Goal: Find specific page/section: Locate a particular part of the current website

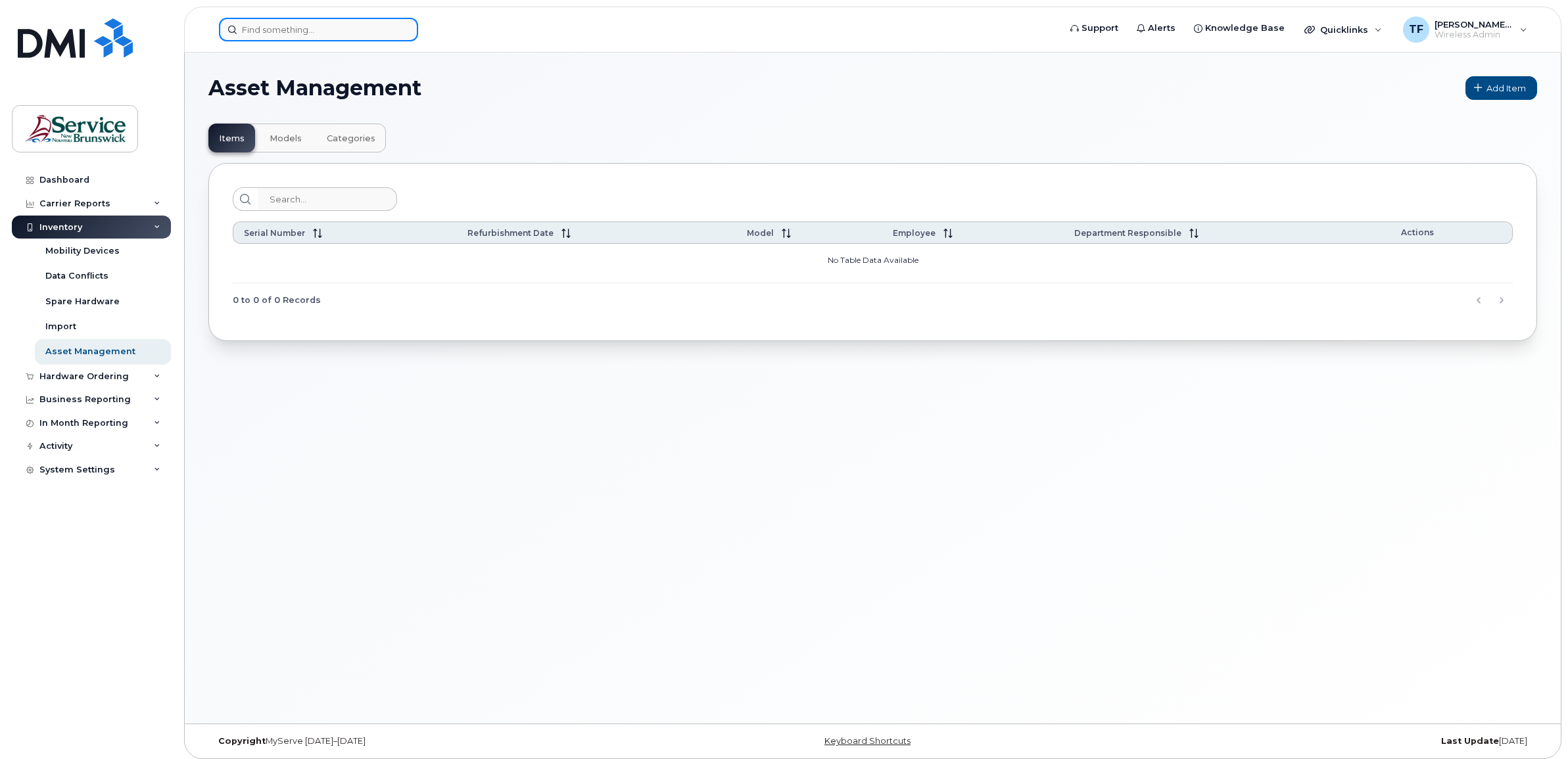
click at [280, 18] on input at bounding box center [318, 29] width 199 height 24
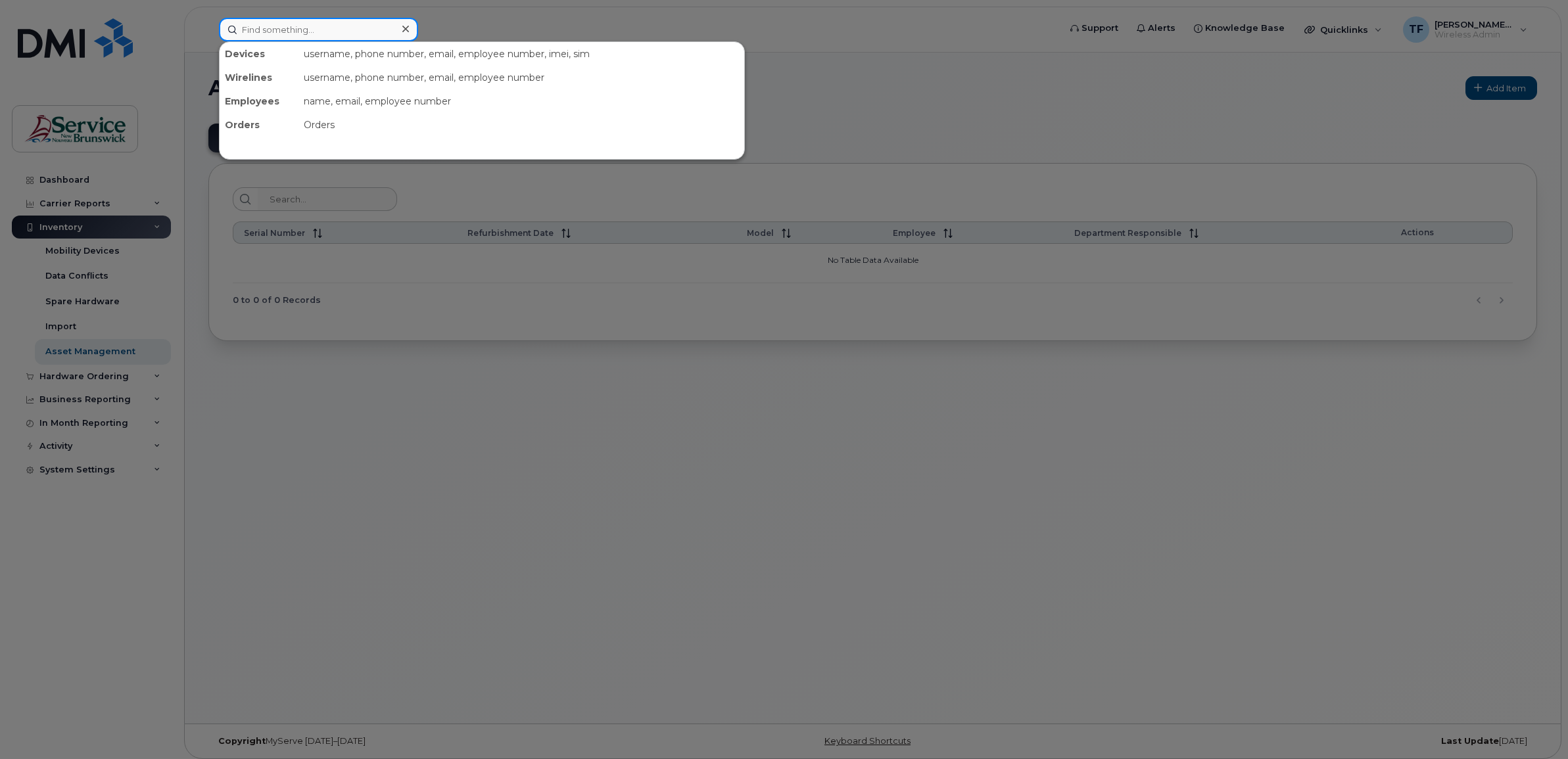
paste input "5066585646"
click at [267, 24] on input "5066585646" at bounding box center [318, 29] width 199 height 24
paste input "7594972"
click at [270, 31] on input "5067594972" at bounding box center [318, 29] width 199 height 24
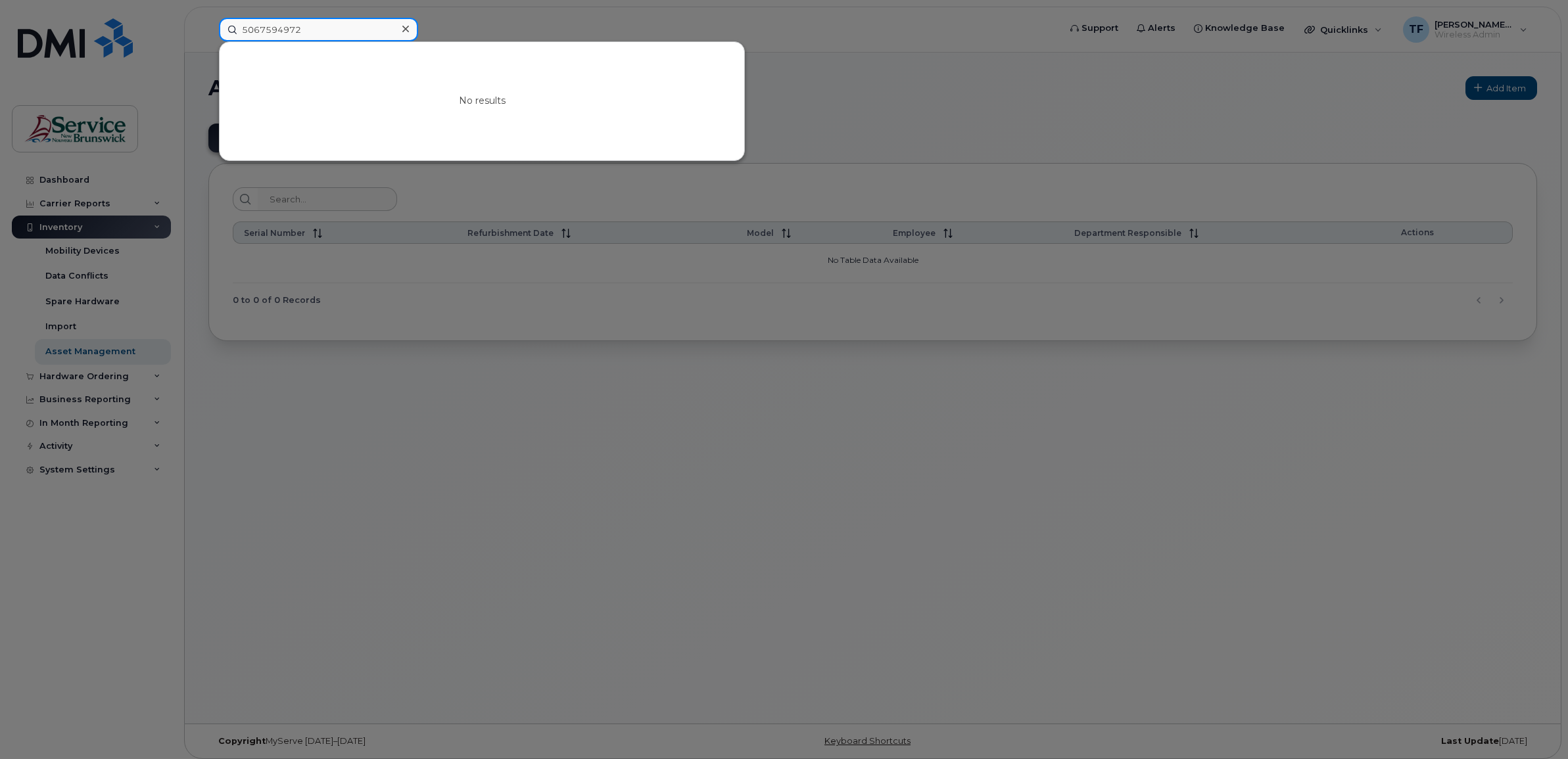
click at [270, 31] on input "5067594972" at bounding box center [318, 29] width 199 height 24
paste input "2524129"
click at [284, 31] on input "5062524129" at bounding box center [318, 29] width 199 height 24
paste input "-349-6243."
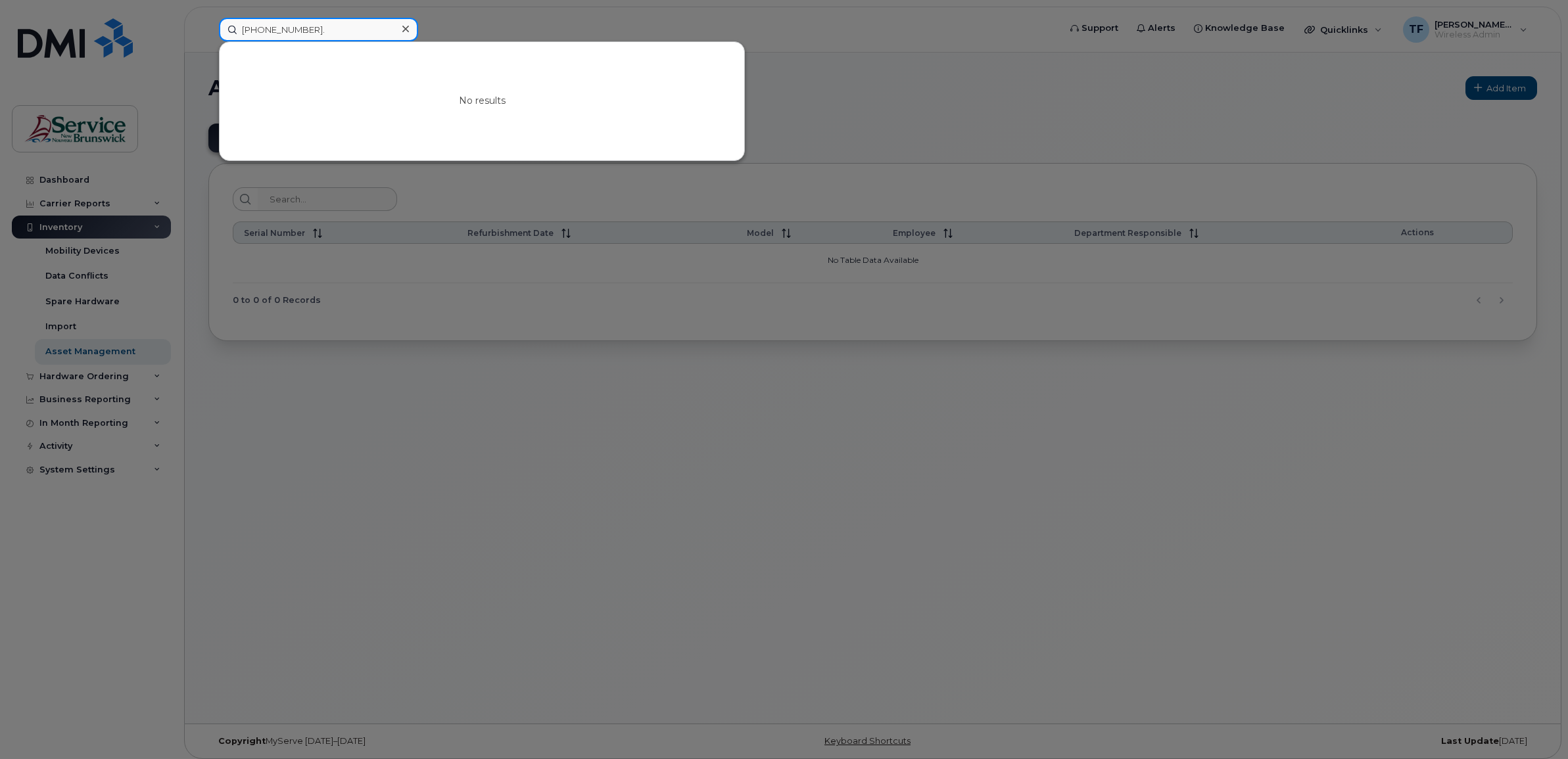
click at [283, 30] on input "[PHONE_NUMBER]." at bounding box center [318, 29] width 199 height 24
click at [272, 30] on input "5063496243." at bounding box center [318, 29] width 199 height 24
click at [313, 28] on input "5063496243." at bounding box center [318, 29] width 199 height 24
click at [270, 30] on input "5063496243" at bounding box center [318, 29] width 199 height 24
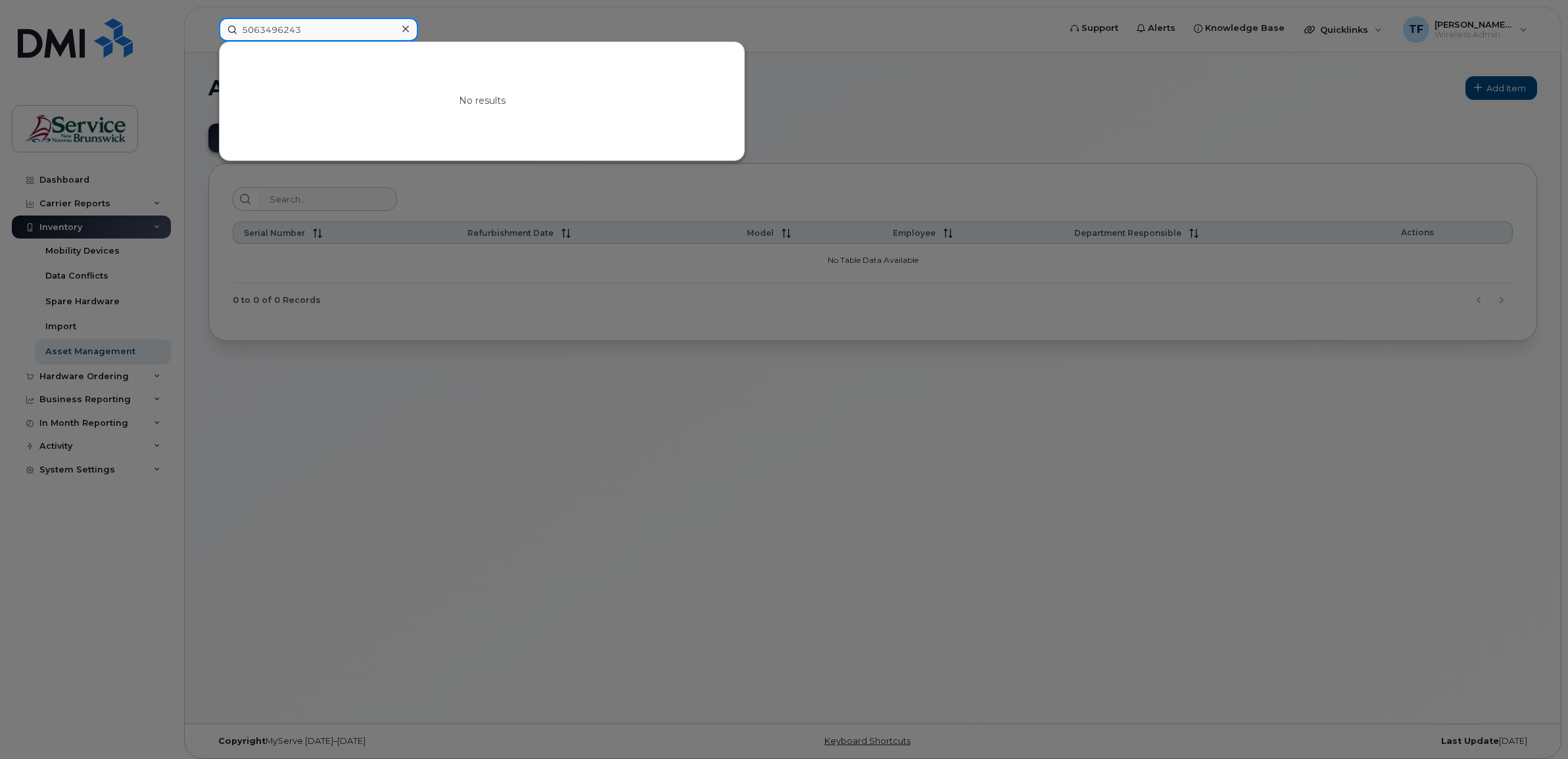
click at [270, 30] on input "5063496243" at bounding box center [318, 29] width 199 height 24
click at [276, 27] on input "5063496243" at bounding box center [318, 29] width 199 height 24
paste input "85038"
click at [267, 27] on input "5068503843" at bounding box center [318, 29] width 199 height 24
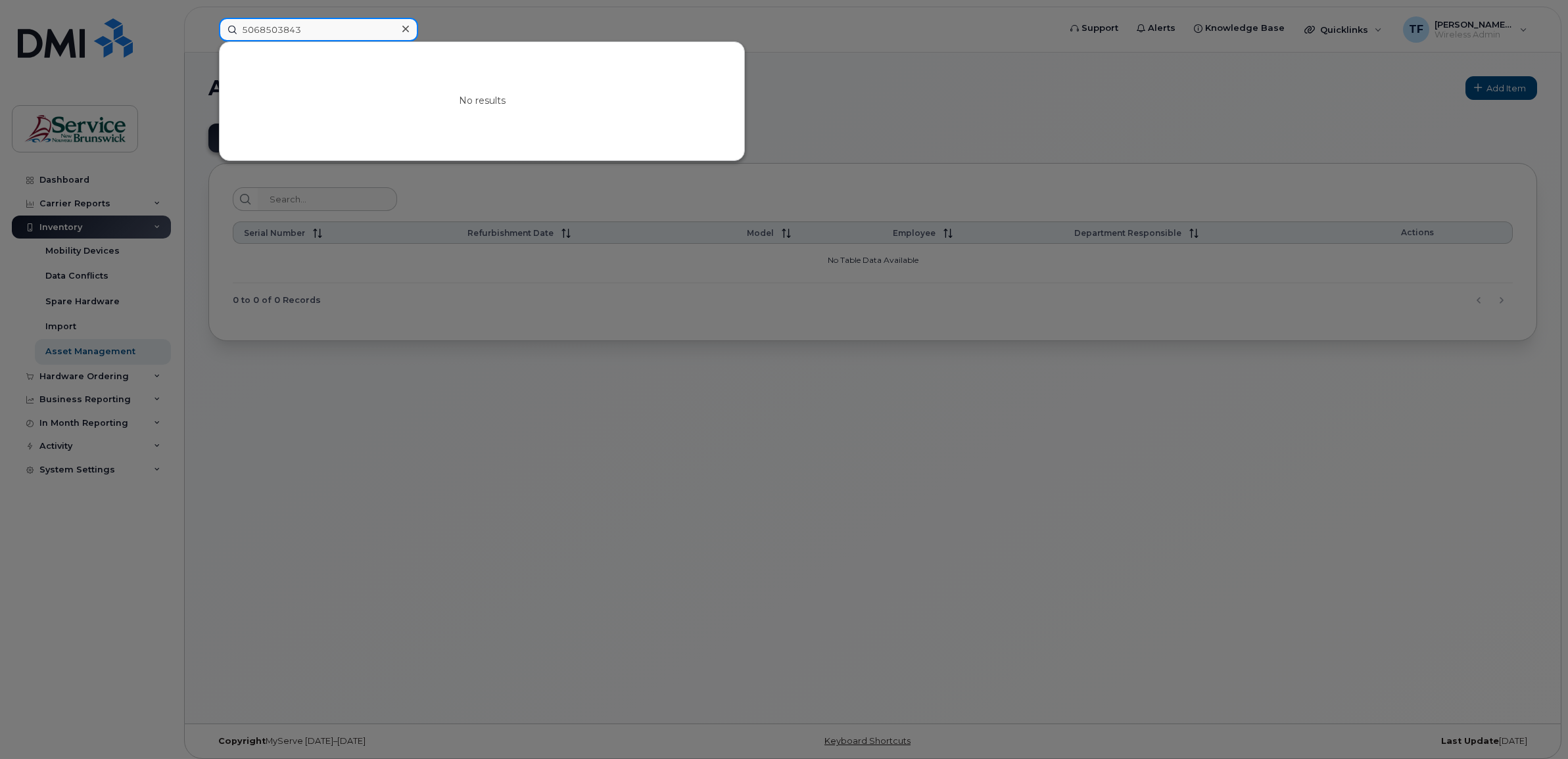
click at [267, 27] on input "5068503843" at bounding box center [318, 29] width 199 height 24
paste input "5247050"
type input "5065247050"
